Goal: Task Accomplishment & Management: Complete application form

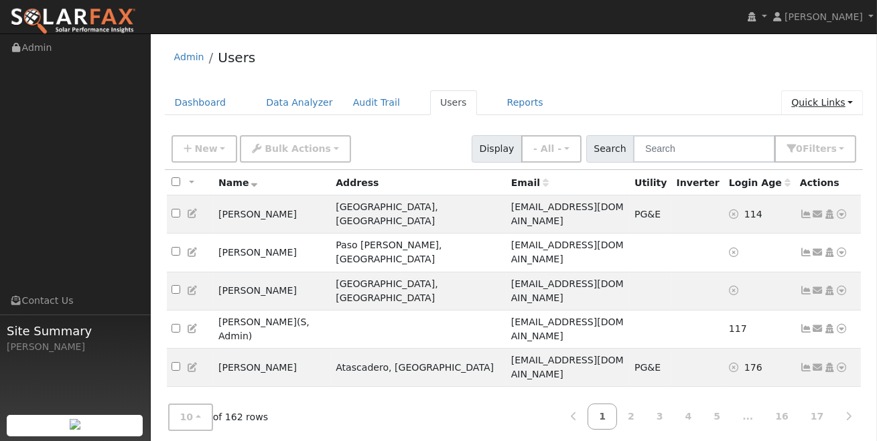
click at [842, 100] on link "Quick Links" at bounding box center [822, 102] width 82 height 25
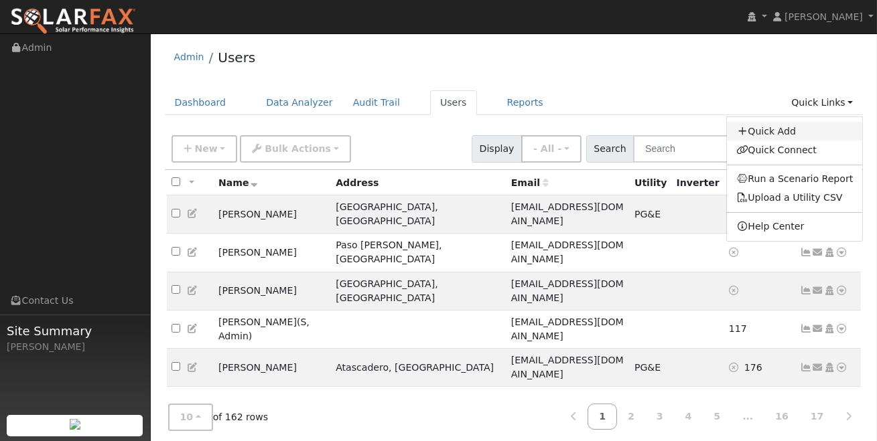
click at [784, 129] on link "Quick Add" at bounding box center [795, 131] width 136 height 19
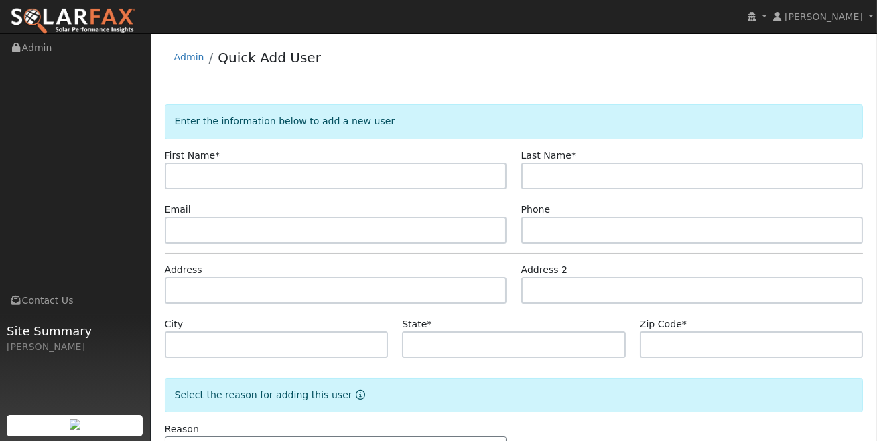
type input "N"
type input "[PERSON_NAME]"
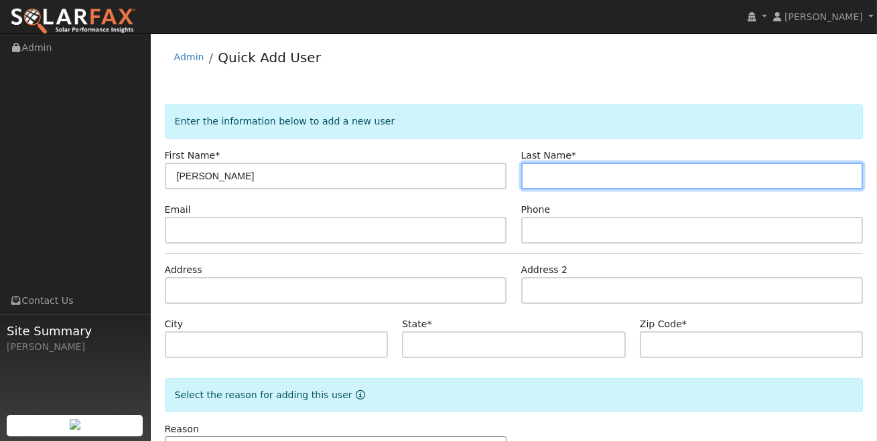
click at [540, 174] on input "text" at bounding box center [692, 176] width 342 height 27
paste input "[PERSON_NAME]"
type input "[PERSON_NAME]"
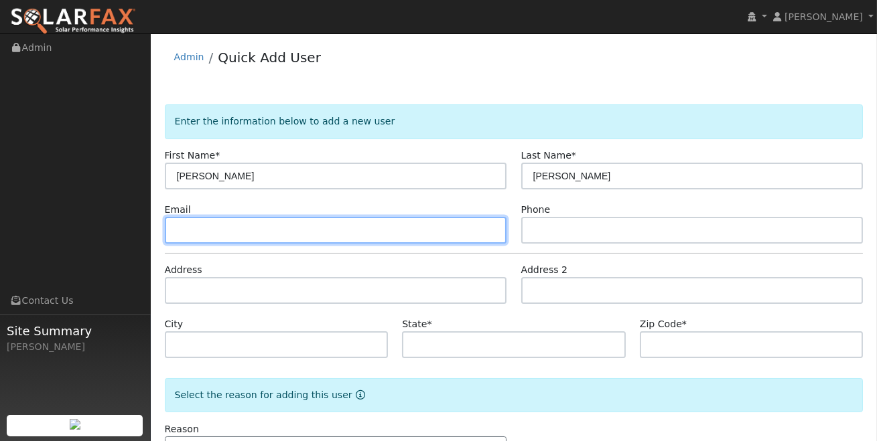
click at [279, 224] on input "text" at bounding box center [336, 230] width 342 height 27
paste input "[EMAIL_ADDRESS][DOMAIN_NAME]"
type input "[EMAIL_ADDRESS][DOMAIN_NAME]"
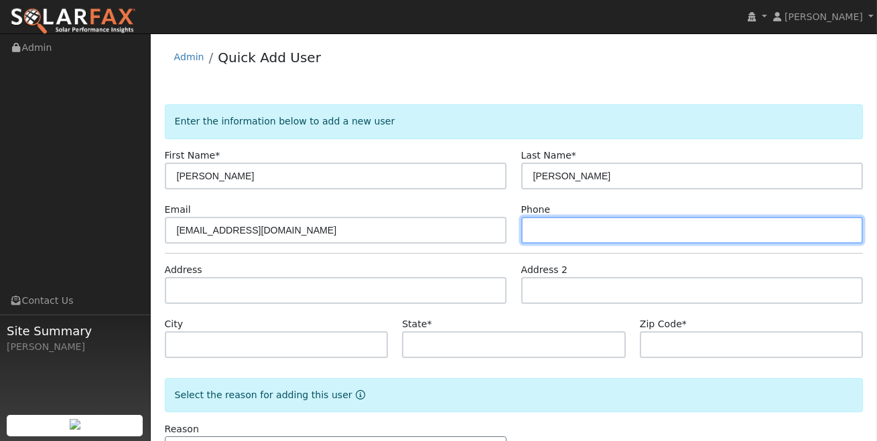
click at [554, 232] on input "text" at bounding box center [692, 230] width 342 height 27
paste input "[PHONE_NUMBER]"
type input "[PHONE_NUMBER]"
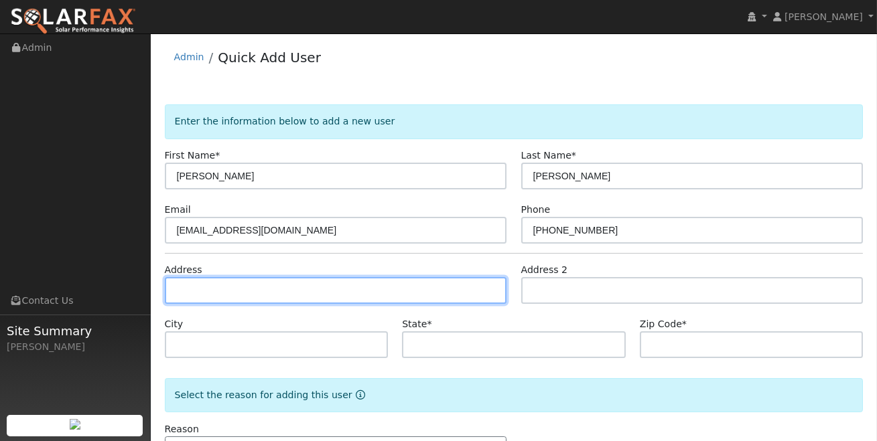
click at [202, 295] on input "text" at bounding box center [336, 290] width 342 height 27
paste input "273 Blue Sky Drive"
type input "273 Blue Sky Drive"
type input "Arroyo Grande"
type input "CA"
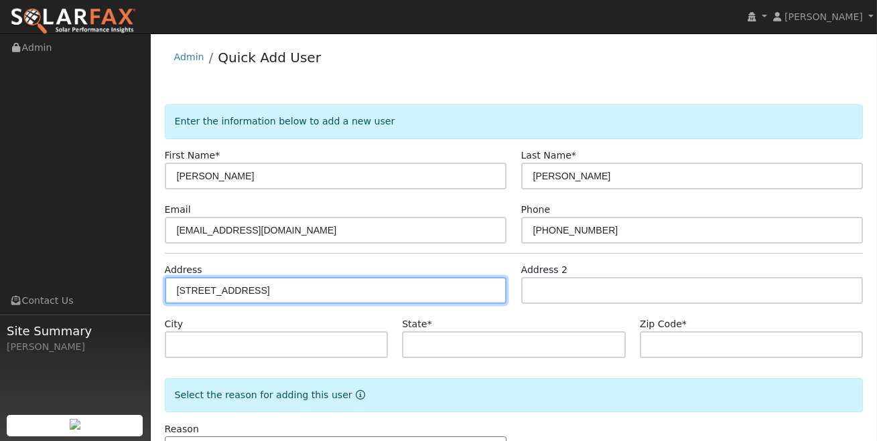
type input "93420"
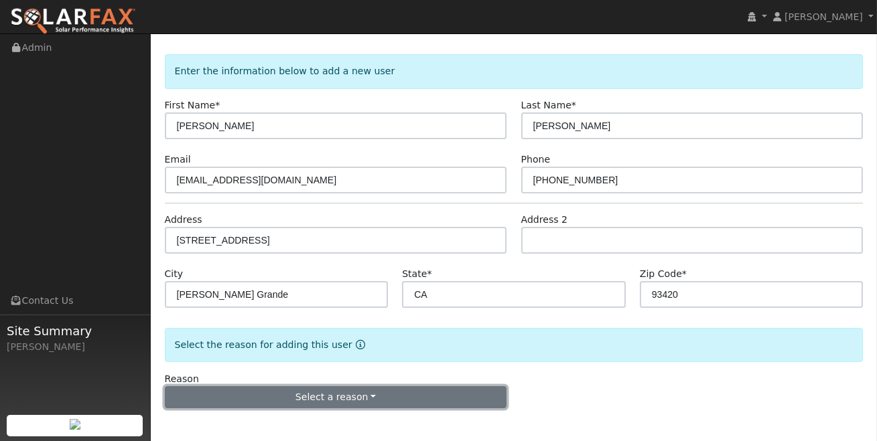
click at [398, 396] on button "Select a reason" at bounding box center [336, 397] width 342 height 23
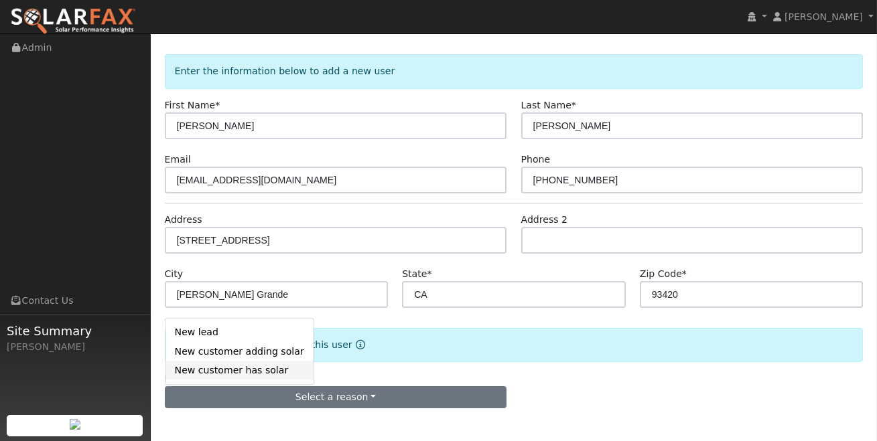
click at [252, 373] on link "New customer has solar" at bounding box center [239, 370] width 148 height 19
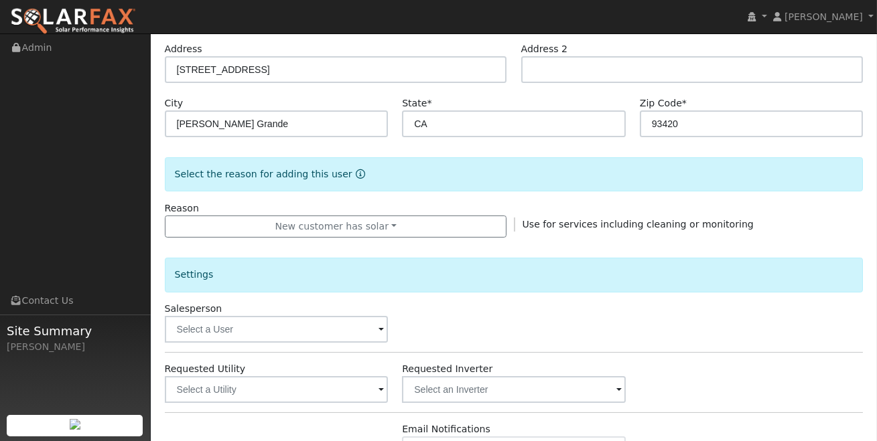
scroll to position [222, 0]
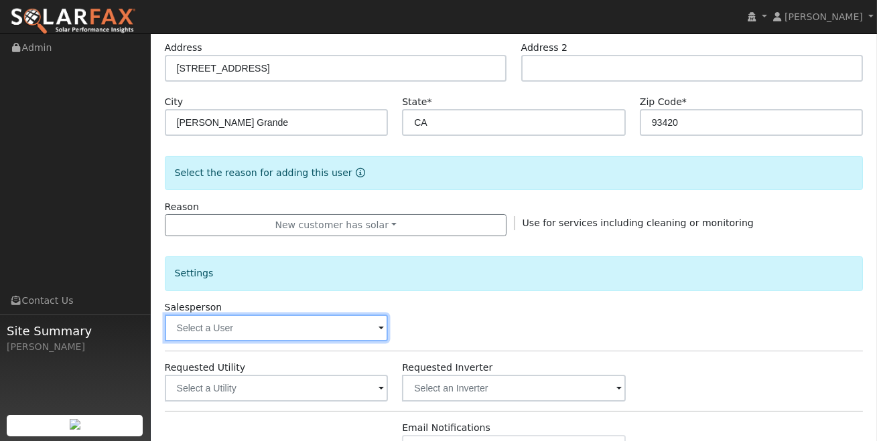
click at [351, 335] on input "text" at bounding box center [277, 328] width 224 height 27
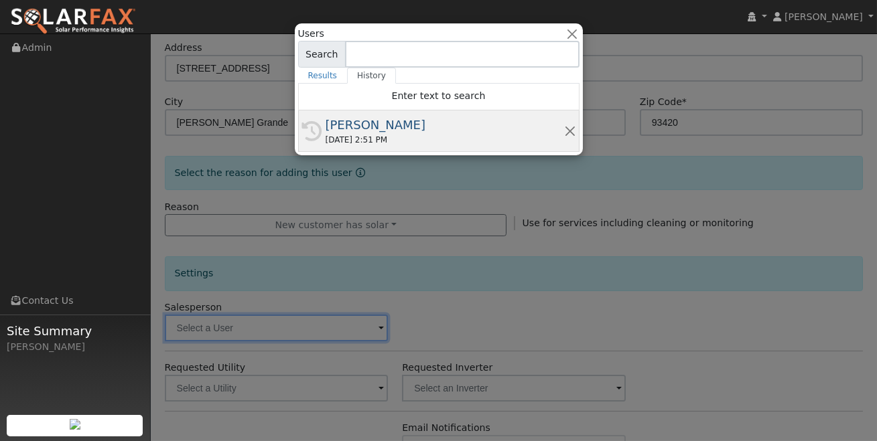
click at [389, 136] on div "09/18/2025 2:51 PM" at bounding box center [444, 140] width 238 height 12
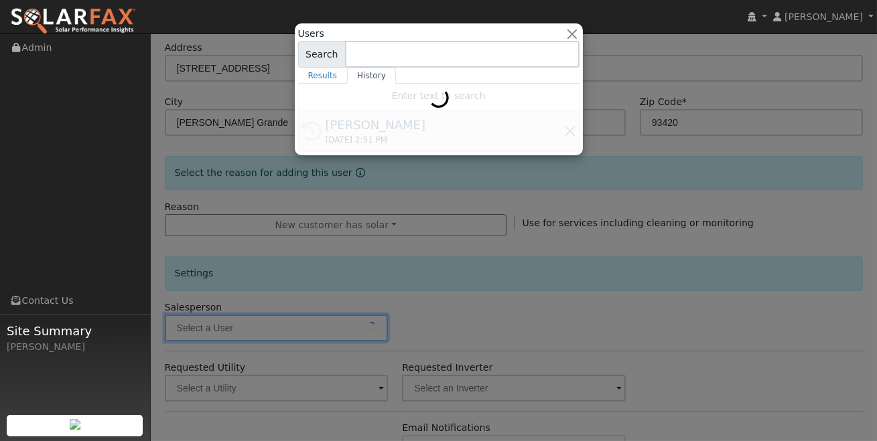
type input "[PERSON_NAME]"
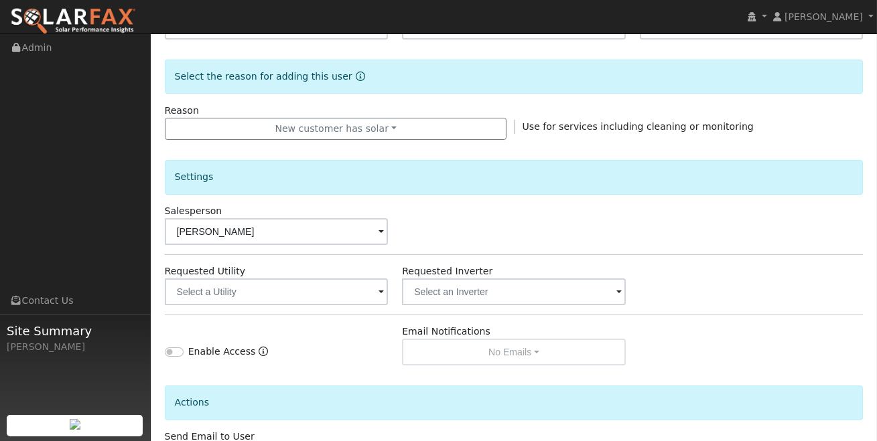
scroll to position [321, 0]
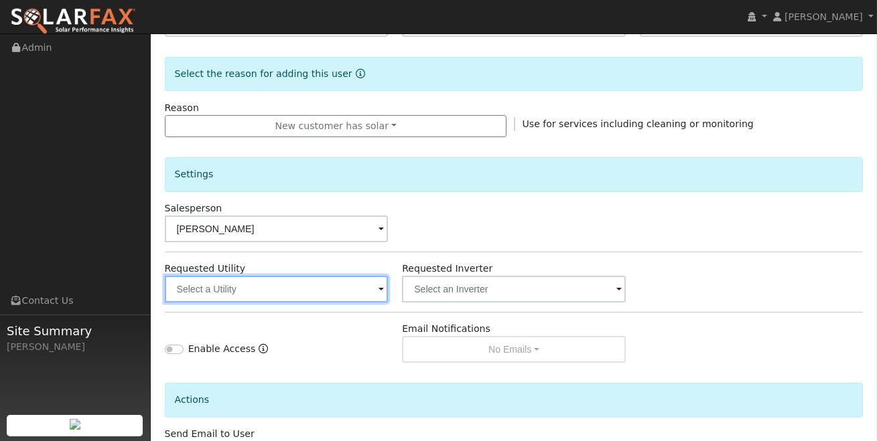
click at [350, 298] on input "text" at bounding box center [277, 289] width 224 height 27
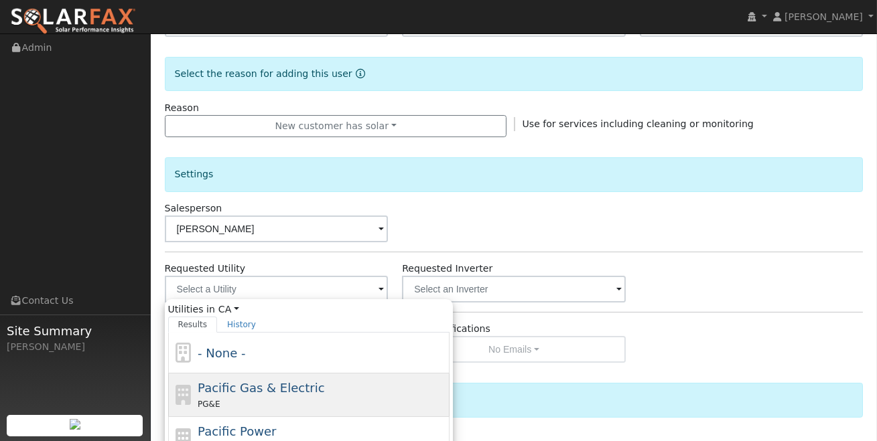
click at [279, 385] on span "Pacific Gas & Electric" at bounding box center [261, 388] width 127 height 14
type input "Pacific Gas & Electric"
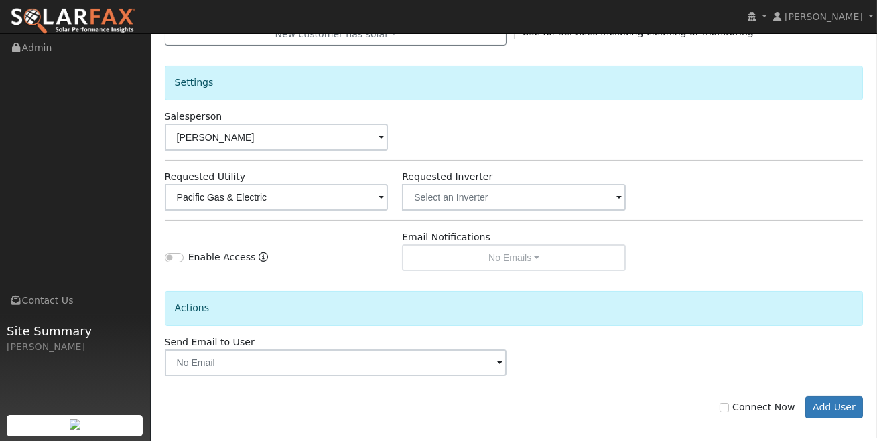
scroll to position [423, 0]
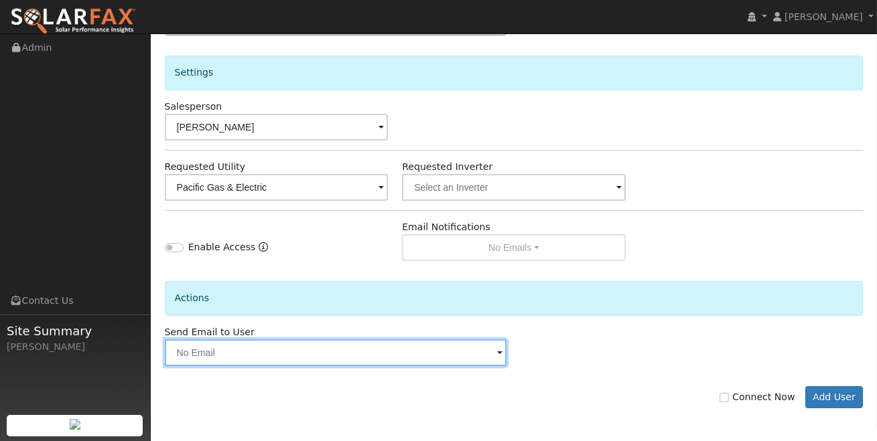
click at [370, 352] on input "text" at bounding box center [336, 353] width 342 height 27
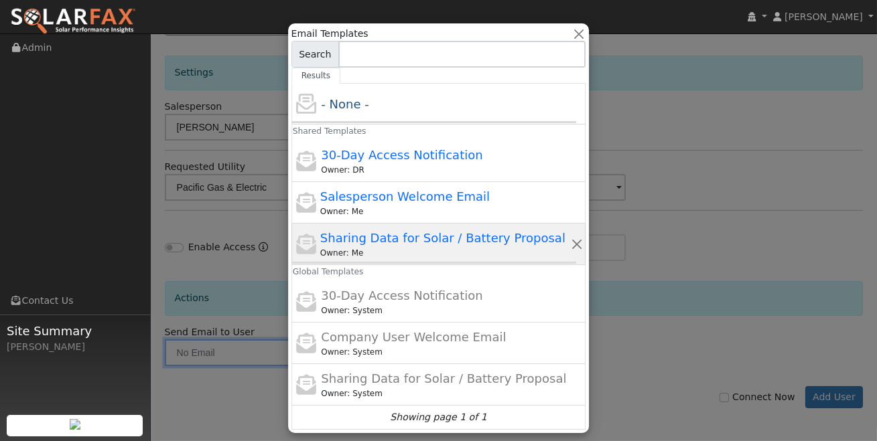
click at [431, 238] on span "Sharing Data for Solar / Battery Proposal" at bounding box center [442, 238] width 245 height 14
type input "Sharing Data for Solar / Battery Proposal"
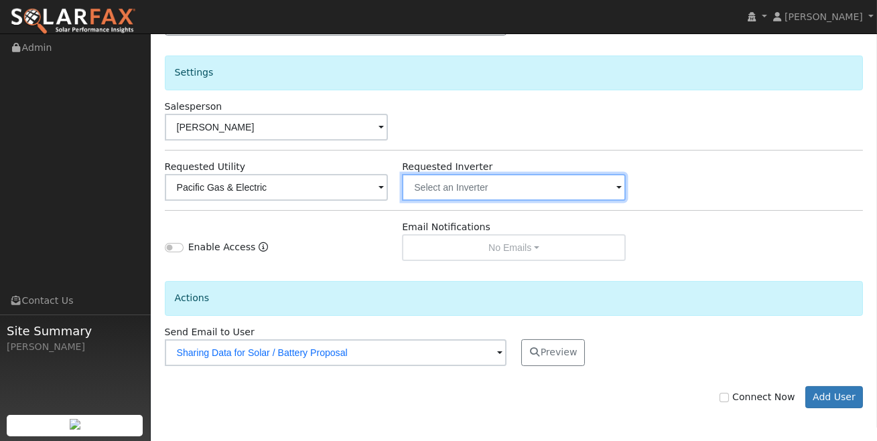
click at [611, 189] on input "text" at bounding box center [514, 187] width 224 height 27
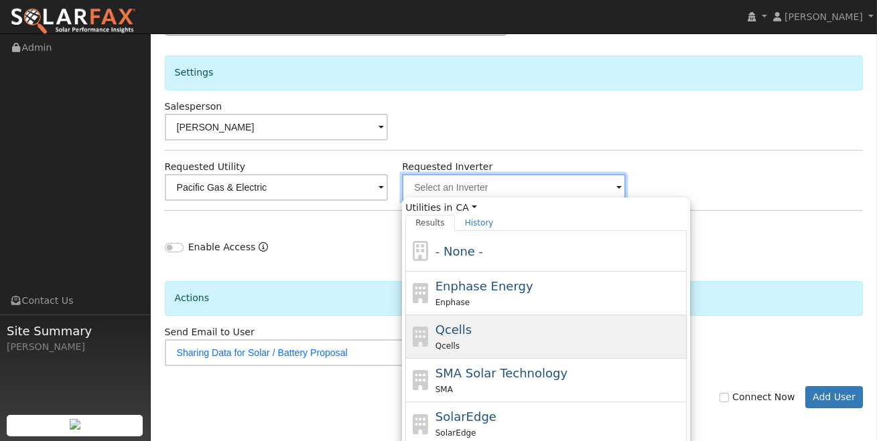
scroll to position [429, 0]
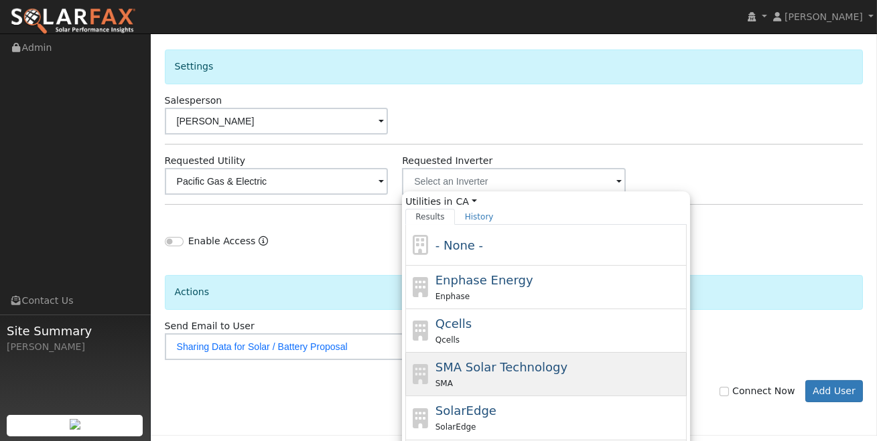
click at [511, 362] on span "SMA Solar Technology" at bounding box center [501, 367] width 132 height 14
type input "SMA Solar Technology"
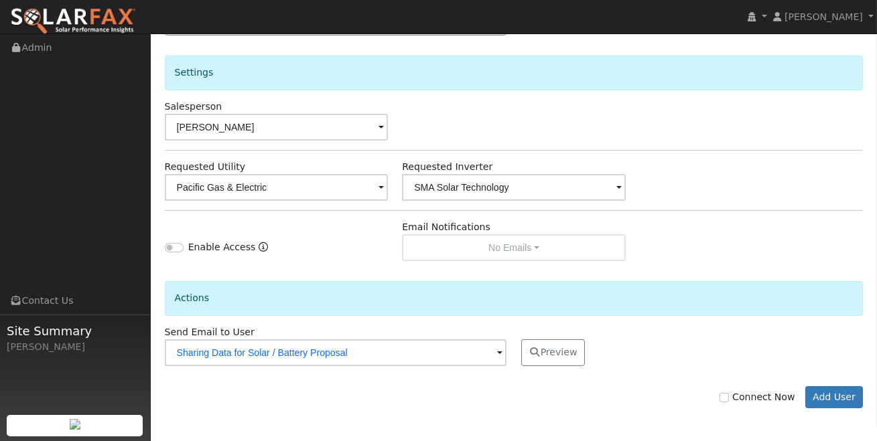
scroll to position [423, 0]
click at [819, 394] on button "Add User" at bounding box center [834, 397] width 58 height 23
